Goal: Task Accomplishment & Management: Manage account settings

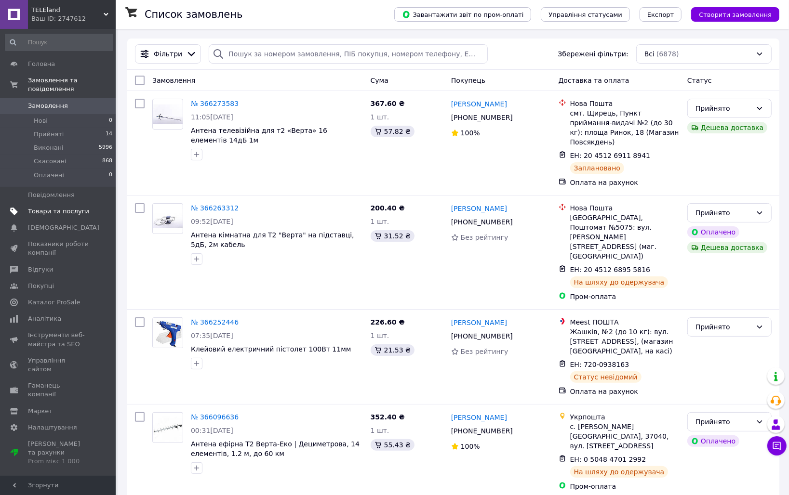
click at [39, 207] on span "Товари та послуги" at bounding box center [58, 211] width 61 height 9
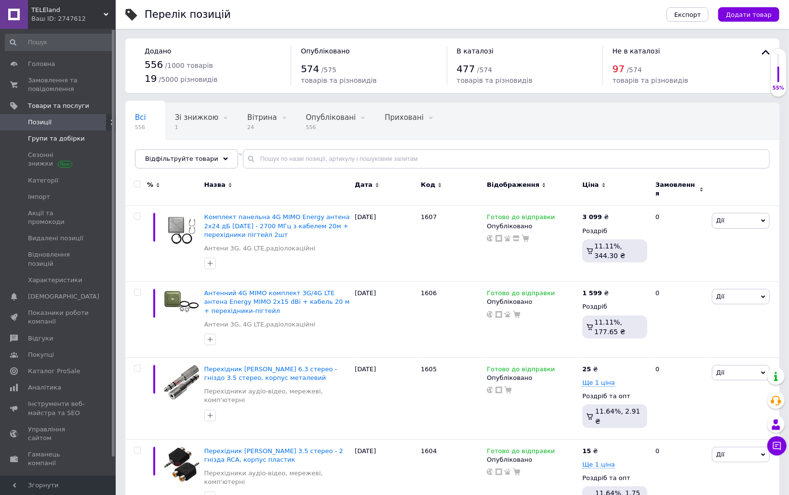
click at [35, 134] on span "Групи та добірки" at bounding box center [56, 138] width 57 height 9
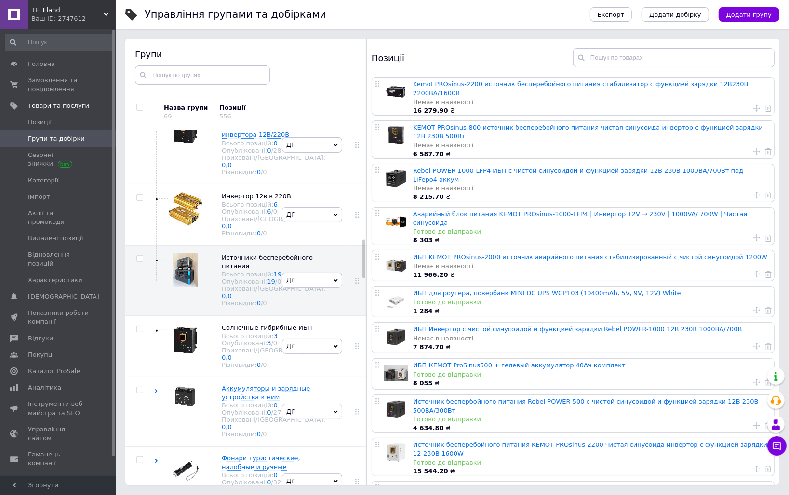
scroll to position [920, 0]
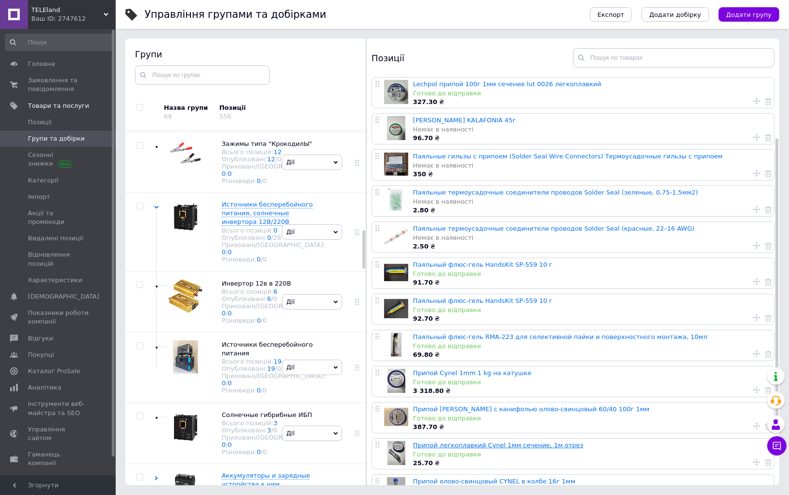
scroll to position [87, 0]
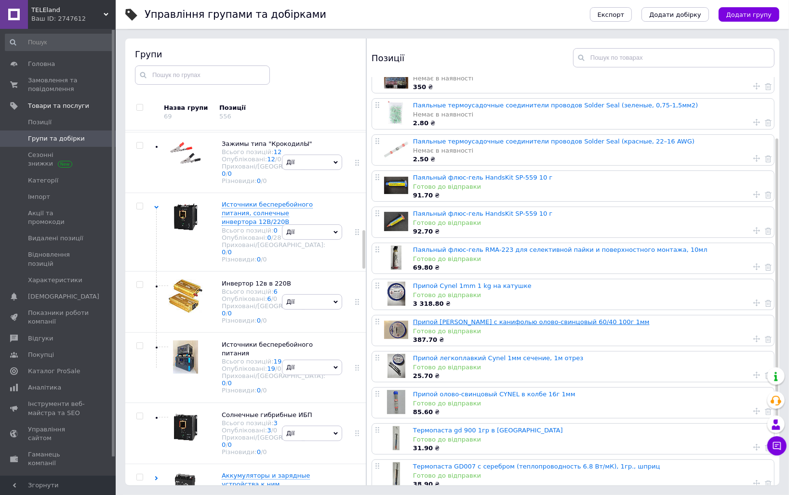
click at [442, 321] on link "Припой [PERSON_NAME] с канифолью олово-свинцовый 60/40 100г 1мм" at bounding box center [531, 322] width 237 height 7
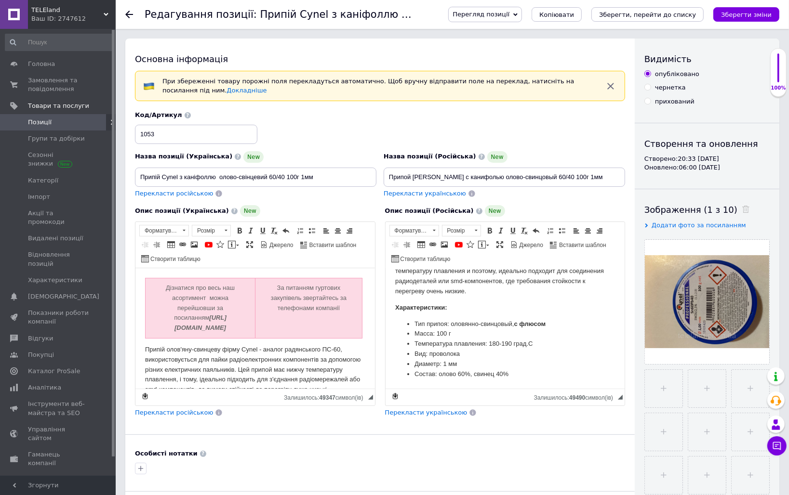
scroll to position [175, 0]
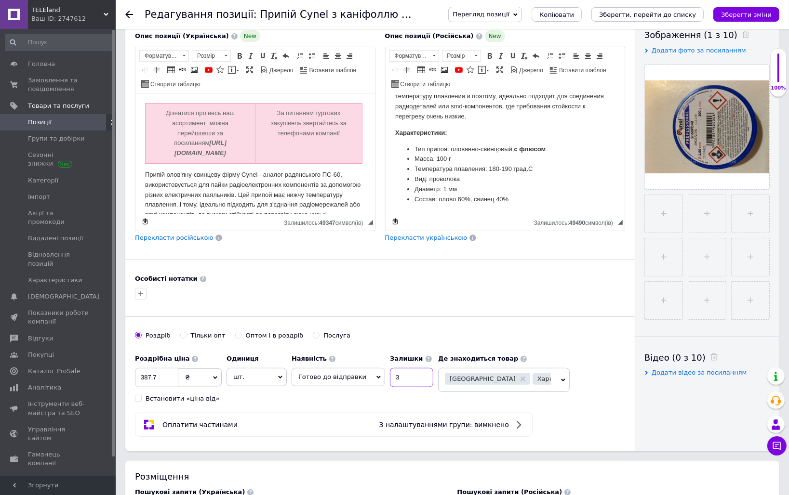
click at [390, 375] on input "3" at bounding box center [411, 377] width 43 height 19
type input "1"
click at [739, 13] on icon "Зберегти зміни" at bounding box center [746, 14] width 51 height 7
